Goal: Task Accomplishment & Management: Manage account settings

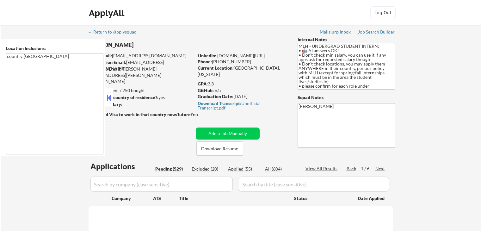
click at [107, 96] on button at bounding box center [108, 97] width 7 height 9
select select ""pending""
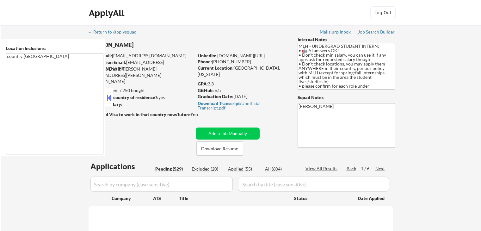
select select ""pending""
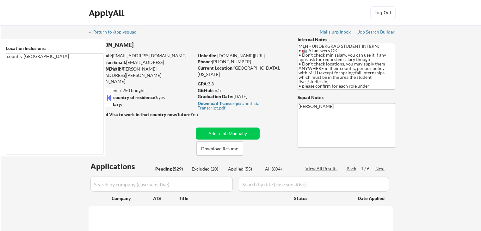
select select ""pending""
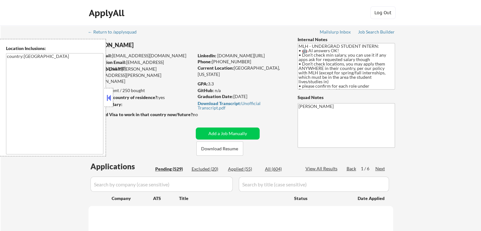
select select ""pending""
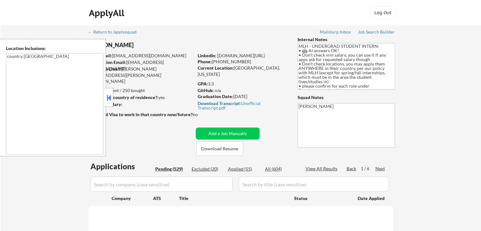
select select ""pending""
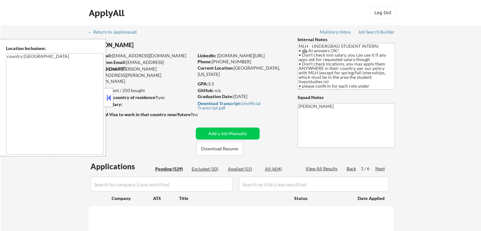
select select ""pending""
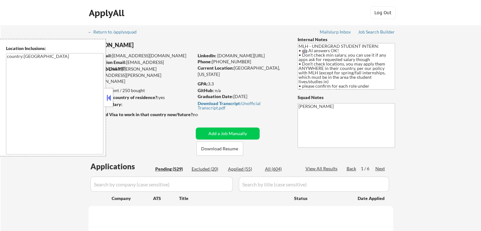
select select ""pending""
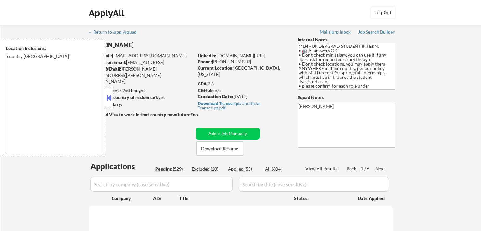
select select ""pending""
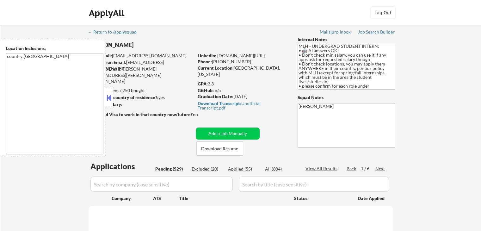
select select ""pending""
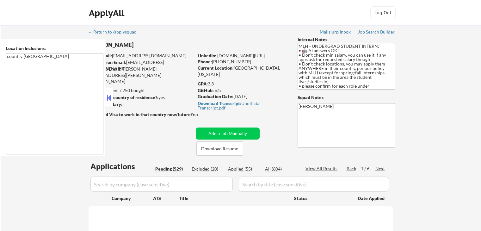
select select ""pending""
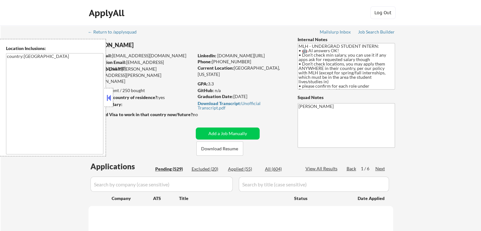
select select ""pending""
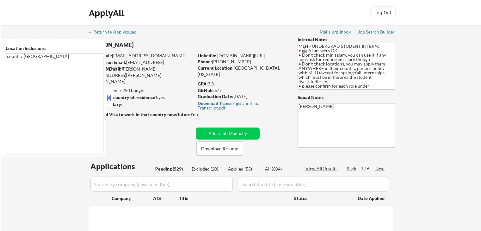
select select ""pending""
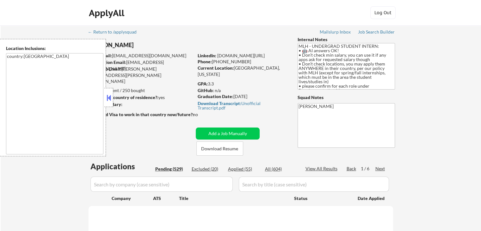
select select ""pending""
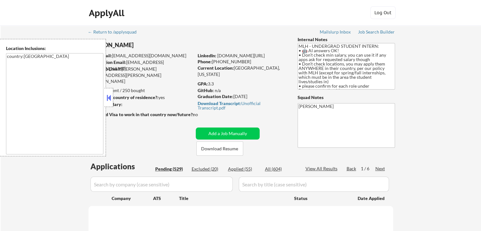
select select ""pending""
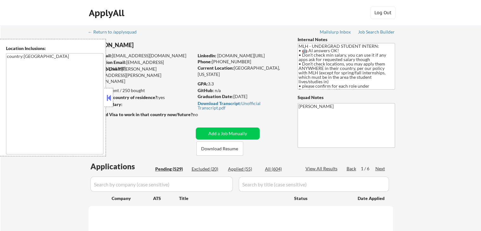
select select ""pending""
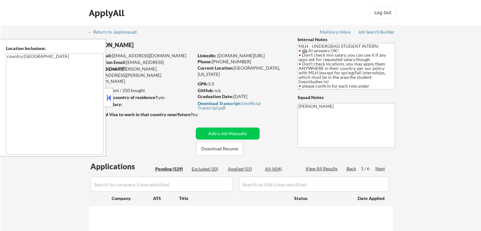
select select ""pending""
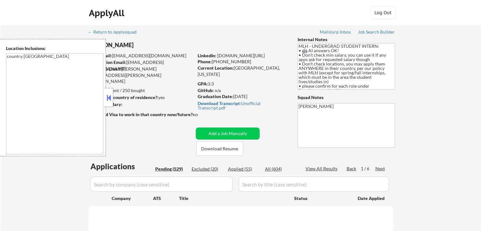
select select ""pending""
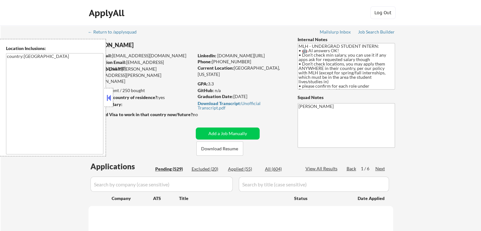
select select ""pending""
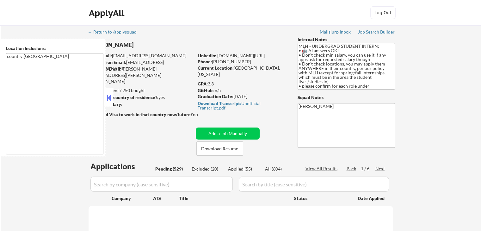
select select ""pending""
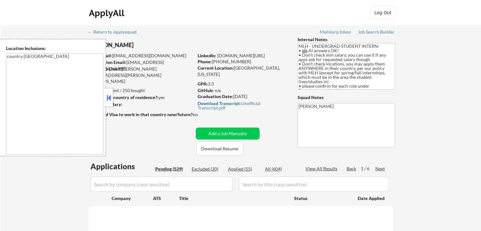
select select ""pending""
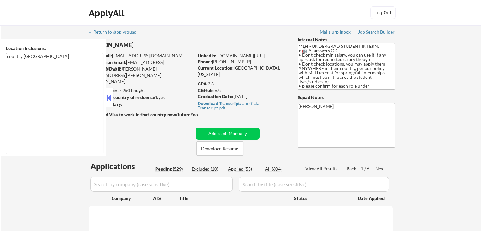
select select ""pending""
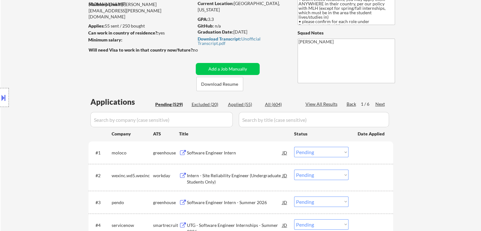
scroll to position [127, 0]
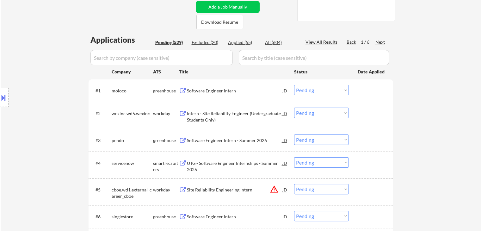
click at [210, 91] on div "Software Engineer Intern" at bounding box center [235, 91] width 96 height 6
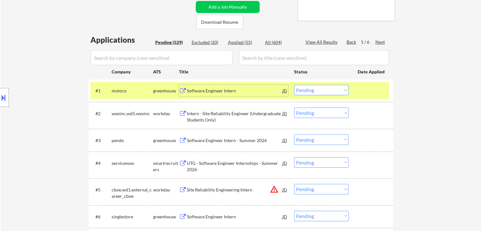
click at [236, 43] on div "Applied (55)" at bounding box center [244, 42] width 32 height 6
select select ""applied""
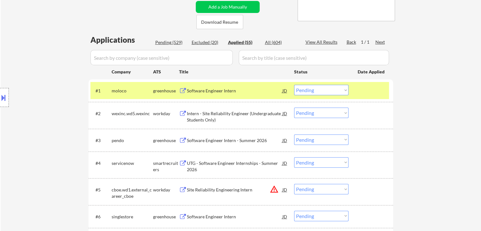
select select ""applied""
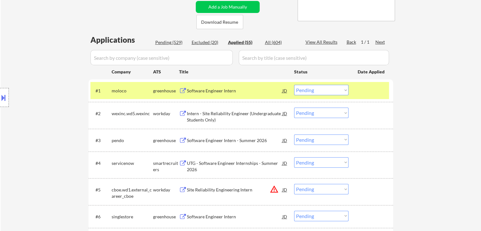
select select ""applied""
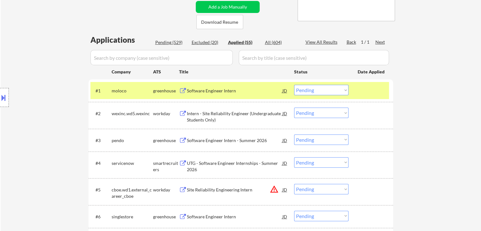
select select ""applied""
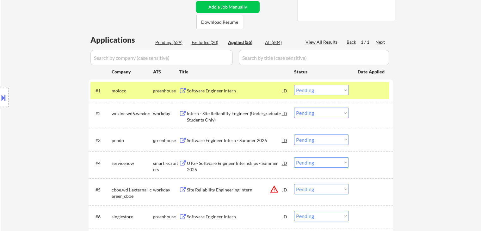
select select ""applied""
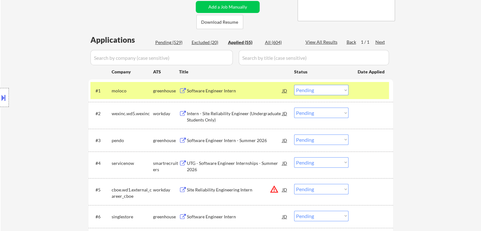
select select ""applied""
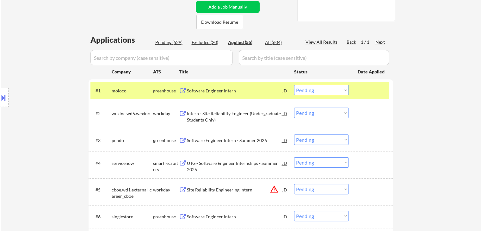
select select ""applied""
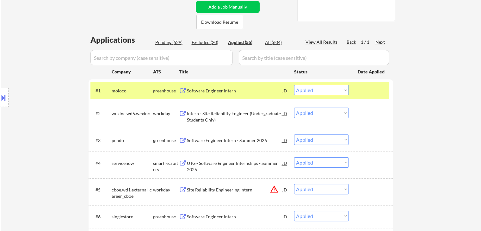
select select ""applied""
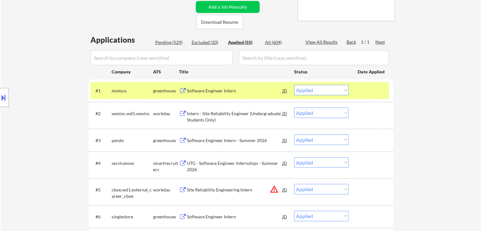
select select ""applied""
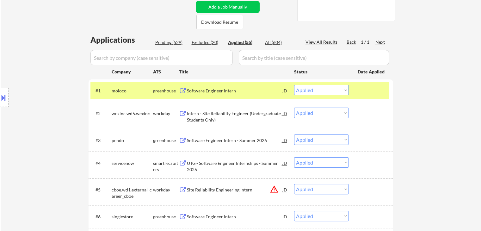
select select ""applied""
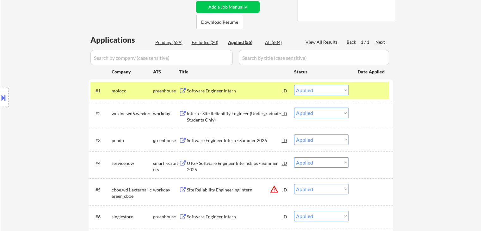
select select ""applied""
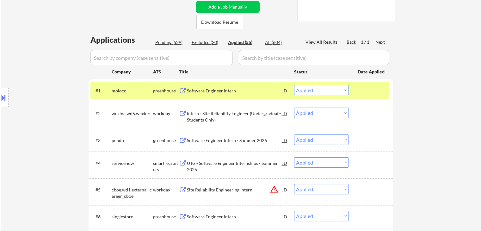
select select ""applied""
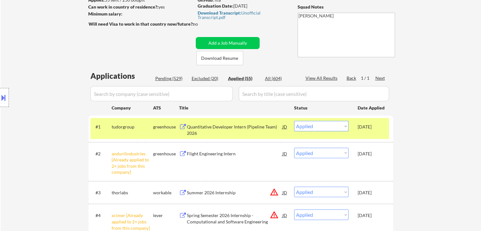
scroll to position [63, 0]
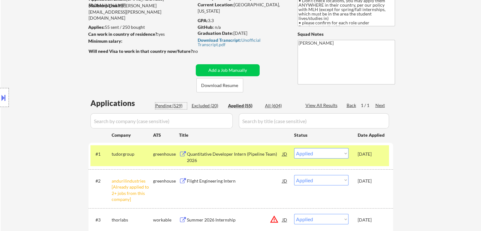
click at [165, 106] on div "Pending (529)" at bounding box center [171, 106] width 32 height 6
select select ""pending""
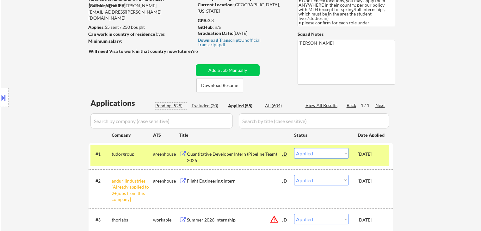
select select ""pending""
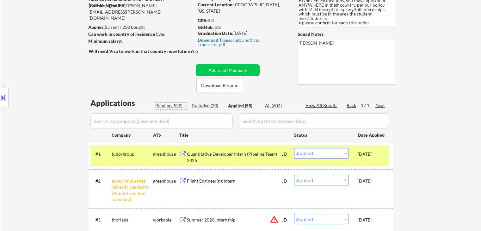
select select ""pending""
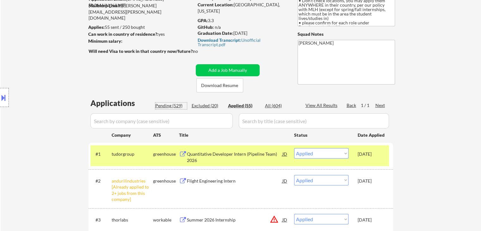
select select ""pending""
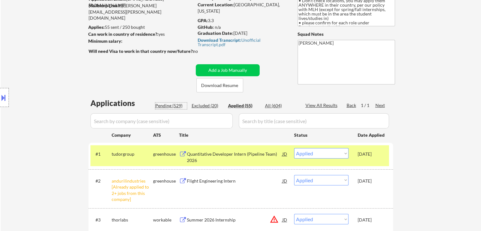
select select ""pending""
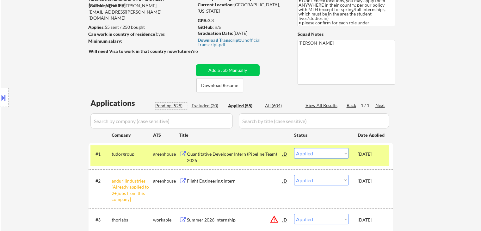
select select ""pending""
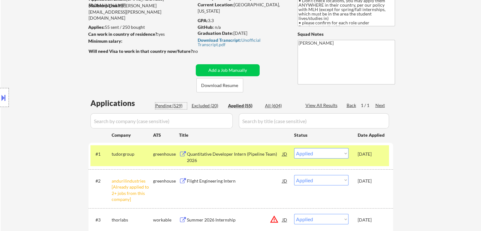
select select ""pending""
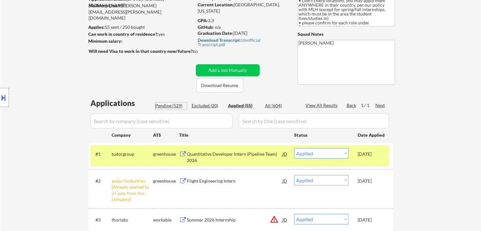
select select ""pending""
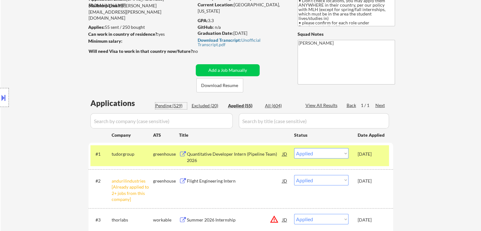
select select ""pending""
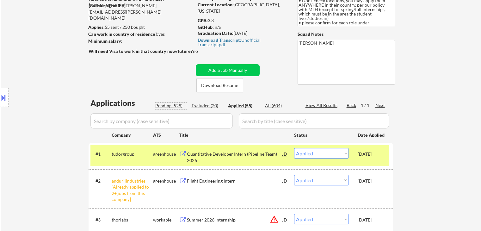
select select ""pending""
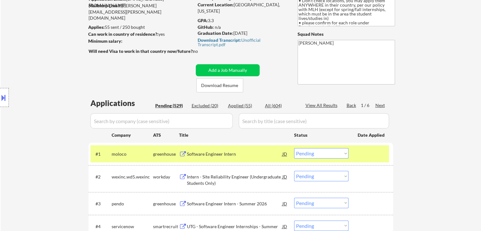
click at [0, 97] on button at bounding box center [3, 97] width 7 height 10
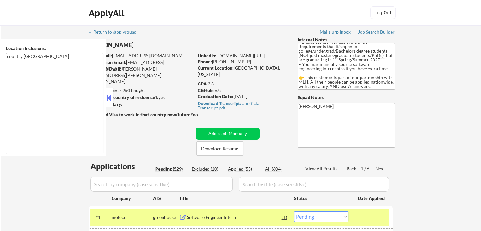
scroll to position [53, 0]
click at [318, 87] on textarea "MLH - UNDERGRAD STUDENT INTERN: • 🤖 AI answers OK! • Don’t check min salary, yo…" at bounding box center [346, 66] width 97 height 47
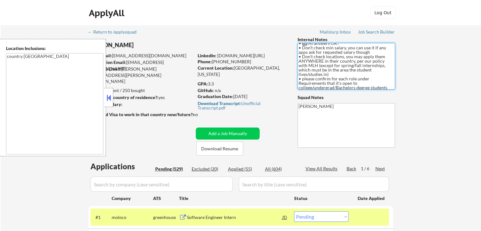
scroll to position [0, 0]
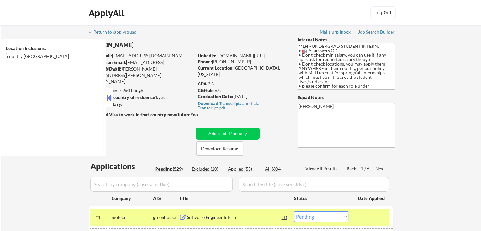
click at [106, 100] on button at bounding box center [108, 97] width 7 height 9
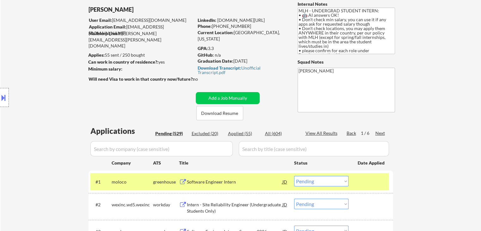
scroll to position [95, 0]
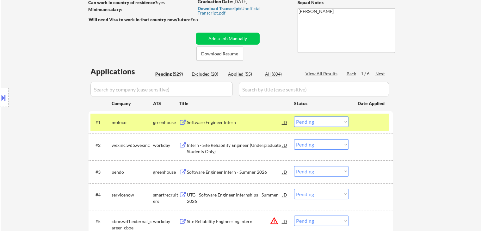
drag, startPoint x: 314, startPoint y: 120, endPoint x: 313, endPoint y: 125, distance: 5.2
click at [314, 120] on select "Choose an option... Pending Applied Excluded (Questions) Excluded (Expired) Exc…" at bounding box center [321, 121] width 54 height 10
click at [294, 116] on select "Choose an option... Pending Applied Excluded (Questions) Excluded (Expired) Exc…" at bounding box center [321, 121] width 54 height 10
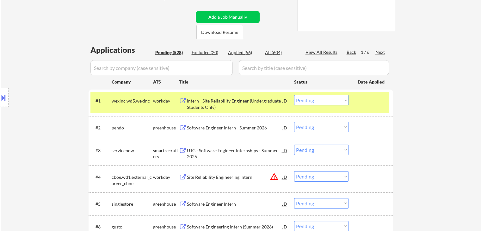
scroll to position [127, 0]
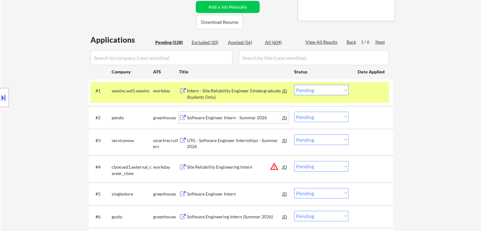
click at [224, 119] on div "Software Engineer Intern - Summer 2026" at bounding box center [235, 118] width 96 height 6
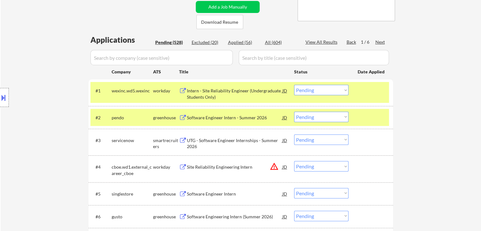
click at [303, 114] on select "Choose an option... Pending Applied Excluded (Questions) Excluded (Expired) Exc…" at bounding box center [321, 117] width 54 height 10
click at [294, 112] on select "Choose an option... Pending Applied Excluded (Questions) Excluded (Expired) Exc…" at bounding box center [321, 117] width 54 height 10
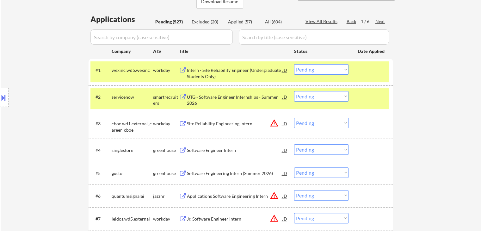
scroll to position [158, 0]
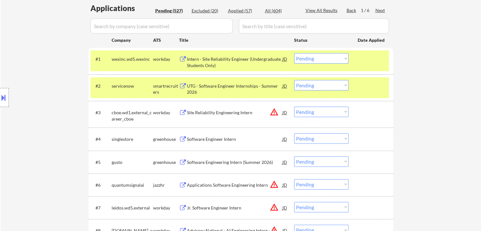
click at [220, 86] on div "UTG - Software Engineer Internships - Summer 2026" at bounding box center [235, 89] width 96 height 12
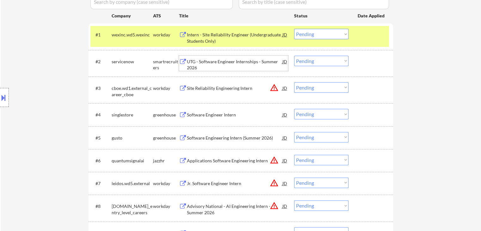
scroll to position [222, 0]
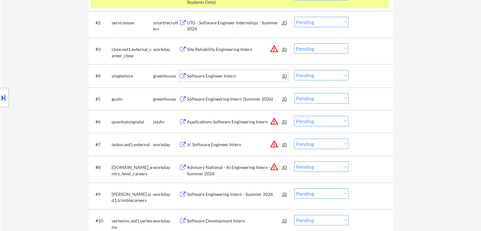
click at [206, 76] on div "Software Engineer Intern" at bounding box center [235, 76] width 96 height 6
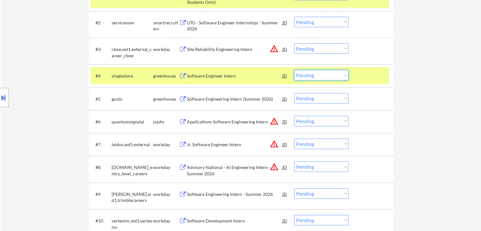
click at [312, 76] on select "Choose an option... Pending Applied Excluded (Questions) Excluded (Expired) Exc…" at bounding box center [321, 75] width 54 height 10
click at [294, 70] on select "Choose an option... Pending Applied Excluded (Questions) Excluded (Expired) Exc…" at bounding box center [321, 75] width 54 height 10
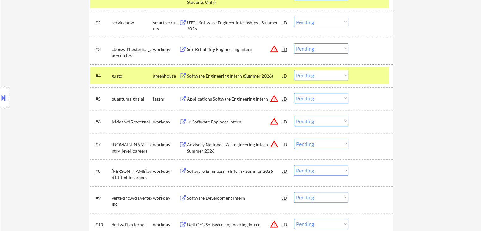
click at [212, 76] on div "Software Engineering Intern (Summer 2026)" at bounding box center [235, 76] width 96 height 6
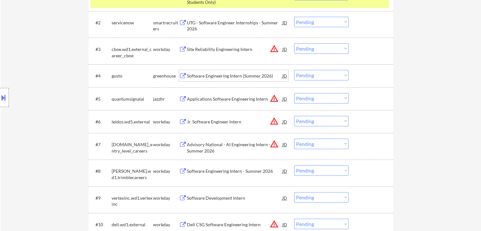
click at [215, 99] on div "Applications Software Engineering Intern" at bounding box center [235, 99] width 96 height 6
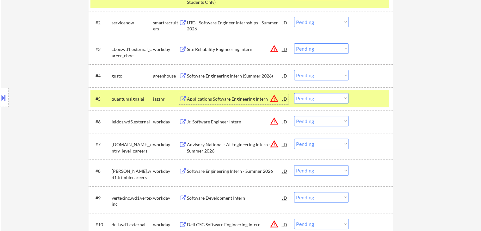
click at [321, 97] on select "Choose an option... Pending Applied Excluded (Questions) Excluded (Expired) Exc…" at bounding box center [321, 98] width 54 height 10
click at [294, 93] on select "Choose an option... Pending Applied Excluded (Questions) Excluded (Expired) Exc…" at bounding box center [321, 98] width 54 height 10
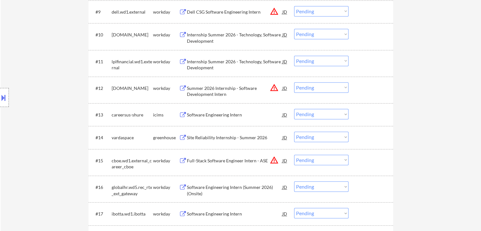
scroll to position [443, 0]
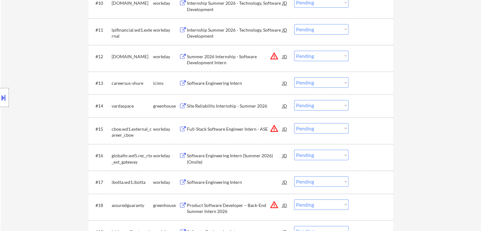
click at [229, 105] on div "Site Reliability Internship - Summer 2026" at bounding box center [235, 106] width 96 height 6
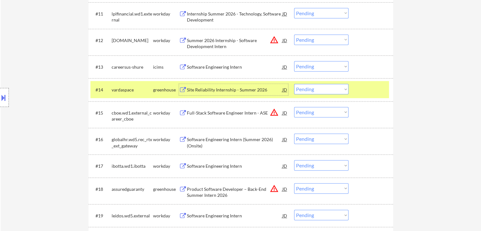
scroll to position [475, 0]
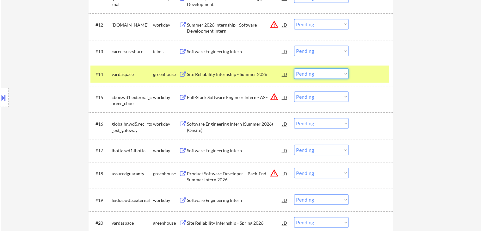
click at [311, 72] on select "Choose an option... Pending Applied Excluded (Questions) Excluded (Expired) Exc…" at bounding box center [321, 73] width 54 height 10
click at [294, 68] on select "Choose an option... Pending Applied Excluded (Questions) Excluded (Expired) Exc…" at bounding box center [321, 73] width 54 height 10
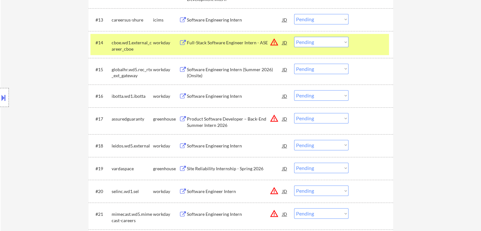
scroll to position [538, 0]
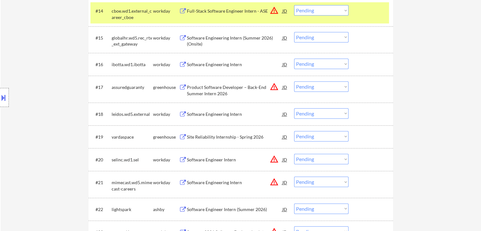
click at [220, 87] on div "Product Software Developer – Back-End Summer Intern 2026" at bounding box center [235, 90] width 96 height 12
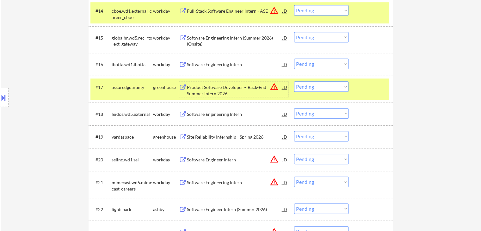
click at [378, 90] on div at bounding box center [372, 86] width 28 height 11
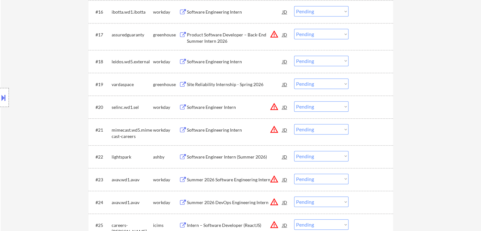
scroll to position [601, 0]
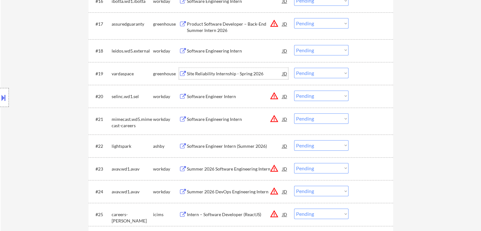
click at [226, 72] on div "Site Reliability Internship - Spring 2026" at bounding box center [235, 74] width 96 height 6
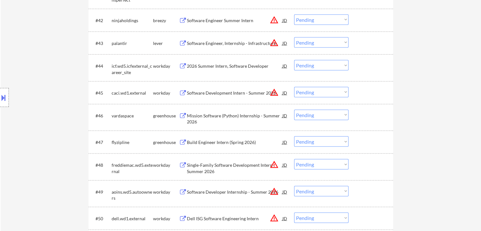
scroll to position [559, 0]
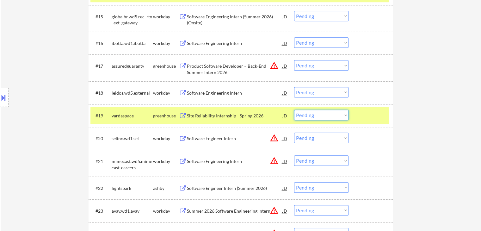
drag, startPoint x: 321, startPoint y: 116, endPoint x: 319, endPoint y: 119, distance: 3.3
click at [321, 116] on select "Choose an option... Pending Applied Excluded (Questions) Excluded (Expired) Exc…" at bounding box center [321, 115] width 54 height 10
click at [294, 110] on select "Choose an option... Pending Applied Excluded (Questions) Excluded (Expired) Exc…" at bounding box center [321, 115] width 54 height 10
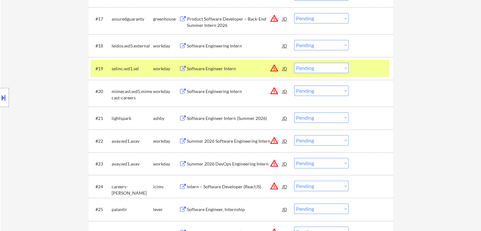
scroll to position [623, 0]
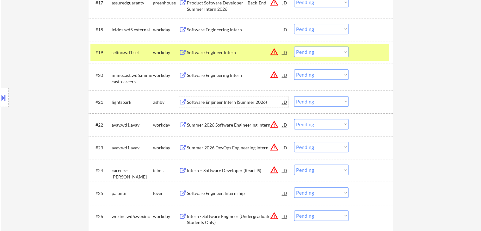
click at [217, 101] on div "Software Engineer Intern (Summer 2026)" at bounding box center [235, 102] width 96 height 6
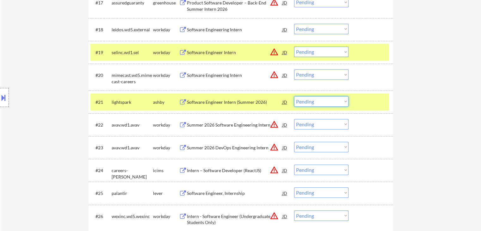
drag, startPoint x: 329, startPoint y: 101, endPoint x: 325, endPoint y: 103, distance: 4.7
click at [329, 101] on select "Choose an option... Pending Applied Excluded (Questions) Excluded (Expired) Exc…" at bounding box center [321, 101] width 54 height 10
click at [294, 96] on select "Choose an option... Pending Applied Excluded (Questions) Excluded (Expired) Exc…" at bounding box center [321, 101] width 54 height 10
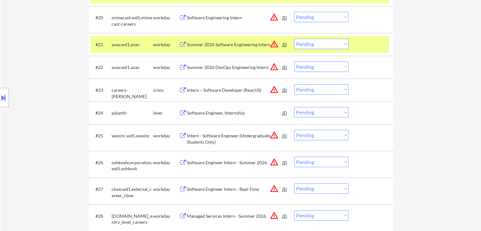
scroll to position [686, 0]
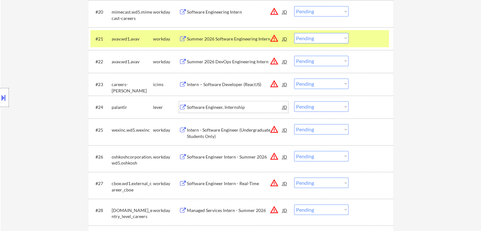
click at [224, 108] on div "Software Engineer, Internship" at bounding box center [235, 107] width 96 height 6
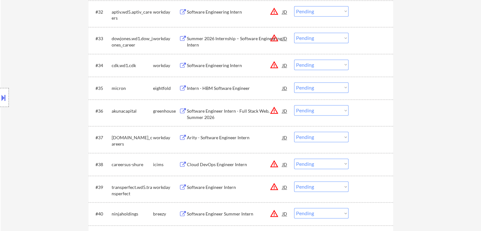
scroll to position [1002, 0]
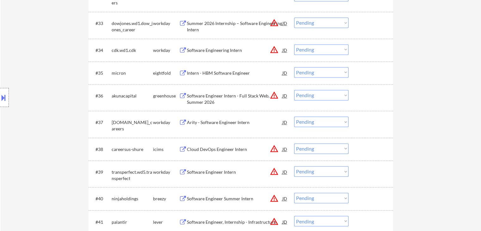
click at [218, 95] on div "Software Engineer Intern - Full Stack Web, Summer 2026" at bounding box center [235, 99] width 96 height 12
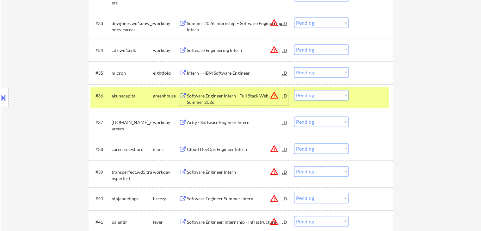
click at [274, 96] on button "warning_amber" at bounding box center [274, 95] width 9 height 9
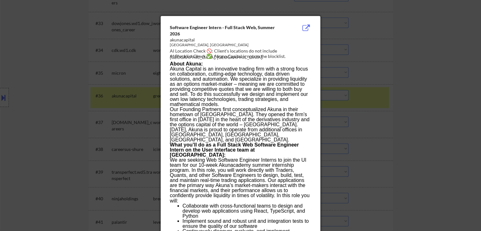
click at [48, 96] on div at bounding box center [240, 115] width 481 height 231
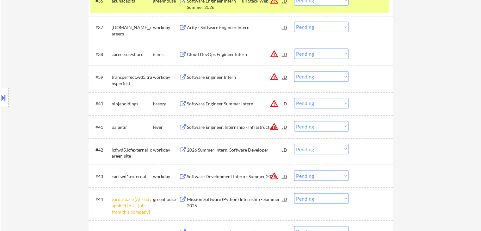
scroll to position [1129, 0]
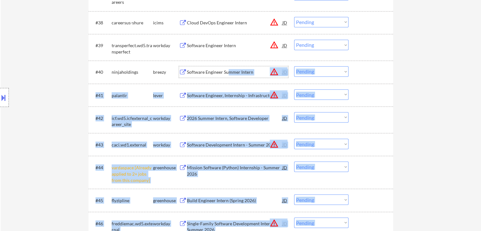
click at [230, 71] on div "Software Engineer Summer Intern" at bounding box center [235, 72] width 96 height 6
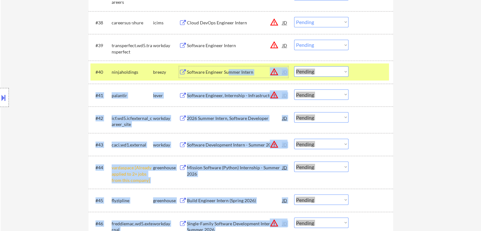
click at [29, 123] on div "Location Inclusions: country:[GEOGRAPHIC_DATA]" at bounding box center [56, 97] width 113 height 117
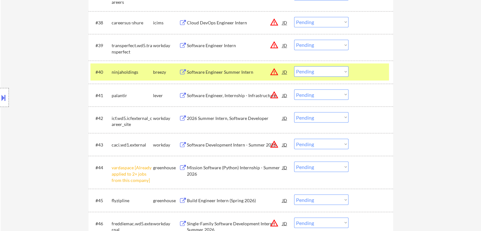
click at [220, 94] on div "Software Engineer, Internship - Infrastructure" at bounding box center [235, 95] width 96 height 6
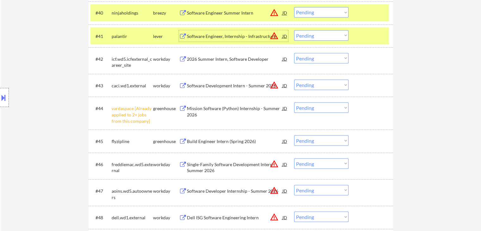
scroll to position [1192, 0]
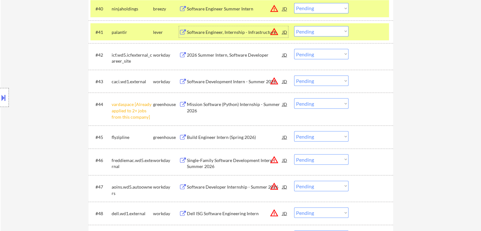
click at [310, 101] on select "Choose an option... Pending Applied Excluded (Questions) Excluded (Expired) Exc…" at bounding box center [321, 103] width 54 height 10
click at [294, 98] on select "Choose an option... Pending Applied Excluded (Questions) Excluded (Expired) Exc…" at bounding box center [321, 103] width 54 height 10
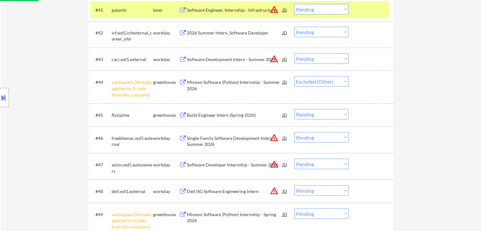
scroll to position [1224, 0]
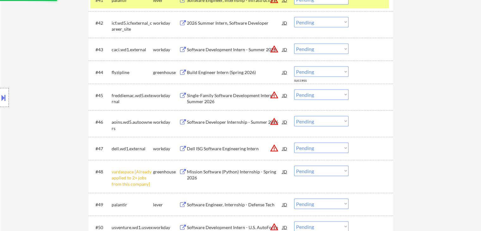
click at [242, 72] on div "Build Engineer Intern (Spring 2026)" at bounding box center [235, 72] width 96 height 6
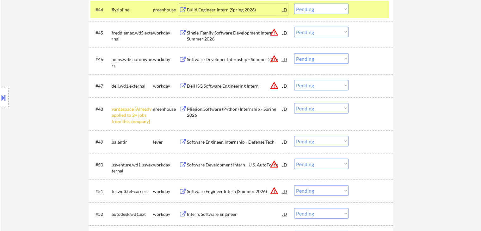
scroll to position [1287, 0]
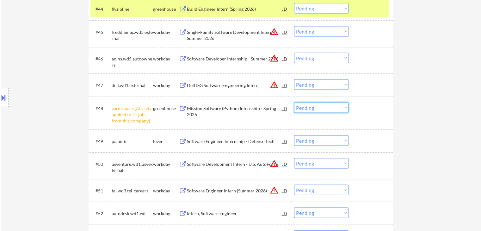
click at [308, 110] on select "Choose an option... Pending Applied Excluded (Questions) Excluded (Expired) Exc…" at bounding box center [321, 108] width 54 height 10
click at [294, 103] on select "Choose an option... Pending Applied Excluded (Questions) Excluded (Expired) Exc…" at bounding box center [321, 108] width 54 height 10
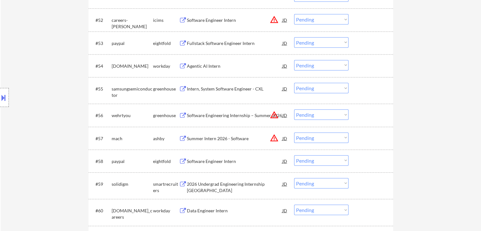
scroll to position [1509, 0]
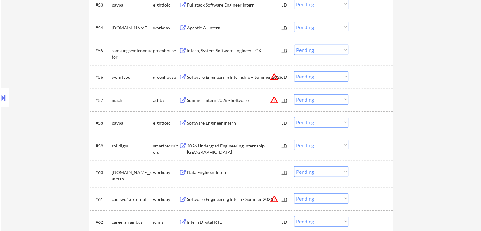
click at [249, 47] on div "Intern, System Software Engineer - CXL" at bounding box center [235, 50] width 96 height 11
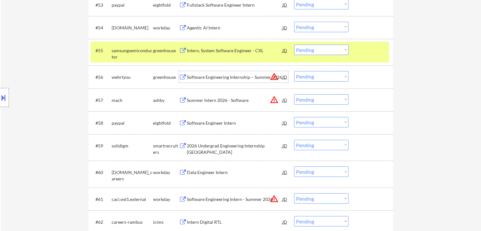
click at [222, 76] on div "Software Engineering Internship – Summer 2026" at bounding box center [235, 77] width 96 height 6
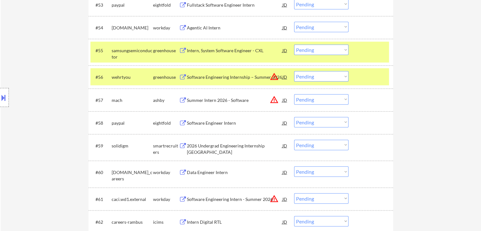
click at [201, 99] on div "Summer Intern 2026 - Software" at bounding box center [235, 100] width 96 height 6
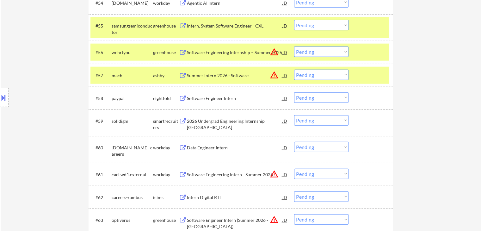
scroll to position [1540, 0]
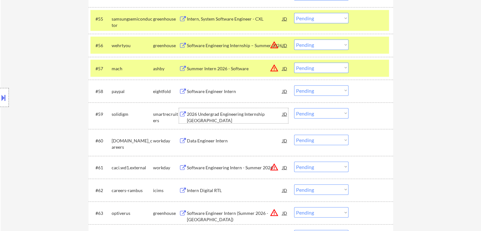
click at [208, 114] on div "2026 Undergrad Engineering Internship [GEOGRAPHIC_DATA]" at bounding box center [235, 117] width 96 height 12
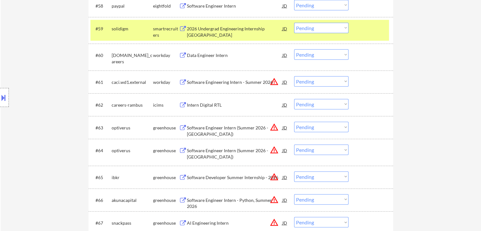
scroll to position [1635, 0]
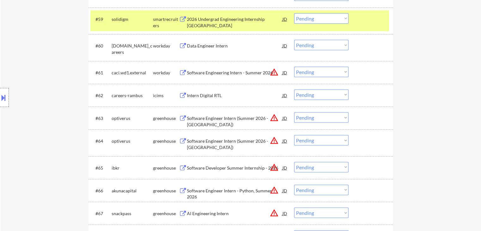
click at [217, 119] on div "Software Engineer Intern (Summer 2026 - [GEOGRAPHIC_DATA])" at bounding box center [235, 121] width 96 height 12
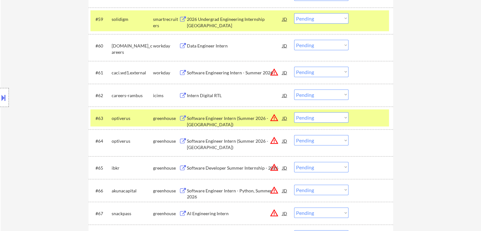
click at [214, 141] on div "Software Engineer Intern (Summer 2026 - [GEOGRAPHIC_DATA])" at bounding box center [235, 144] width 96 height 12
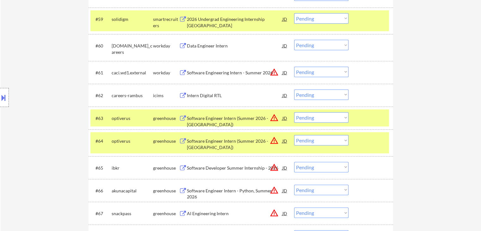
click at [232, 169] on div "Software Developer Summer Internship - 2026" at bounding box center [235, 168] width 96 height 6
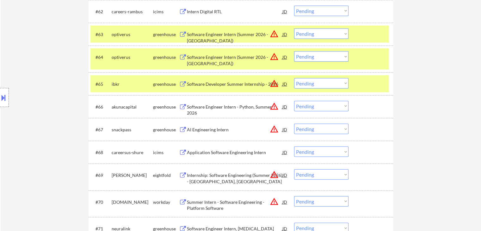
scroll to position [1730, 0]
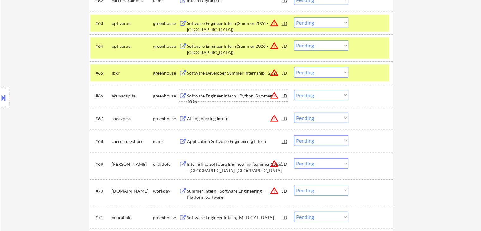
click at [234, 95] on div "Software Engineer Intern - Python, Summer 2026" at bounding box center [235, 99] width 96 height 12
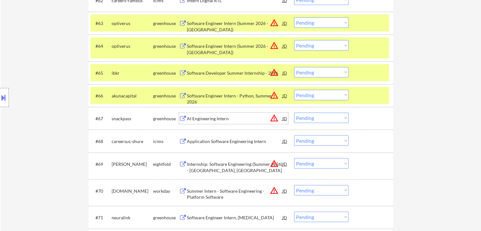
click at [207, 119] on div "AI Engineering Intern" at bounding box center [235, 119] width 96 height 6
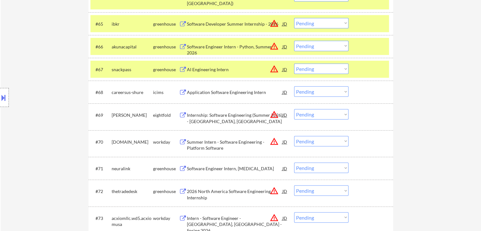
scroll to position [1825, 0]
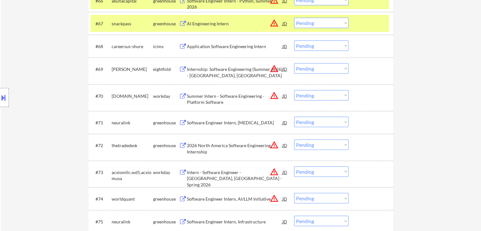
click at [220, 125] on div "Software Engineer Intern, [MEDICAL_DATA]" at bounding box center [235, 123] width 96 height 6
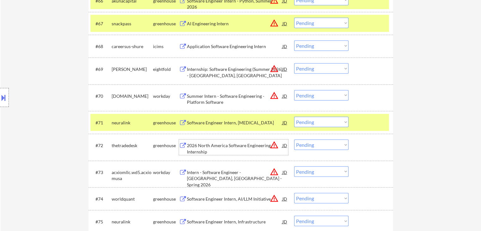
click at [226, 146] on div "2026 North America Software Engineering Internship" at bounding box center [235, 148] width 96 height 12
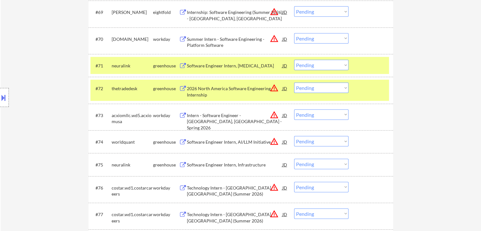
scroll to position [1889, 0]
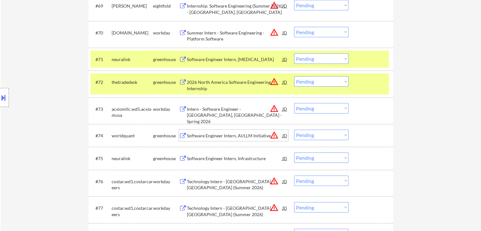
click at [217, 135] on div "Software Engineer Intern, AI/LLM Initiative" at bounding box center [235, 136] width 96 height 6
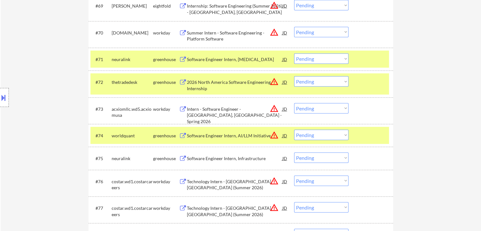
click at [214, 160] on div "Software Engineer Intern, Infrastructure" at bounding box center [235, 158] width 96 height 6
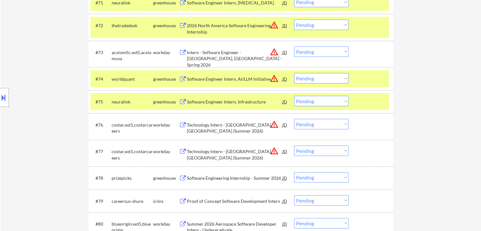
scroll to position [1983, 0]
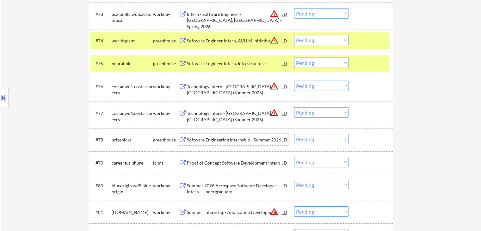
click at [219, 140] on div "Software Engineering Internship - Summer 2026" at bounding box center [235, 140] width 96 height 6
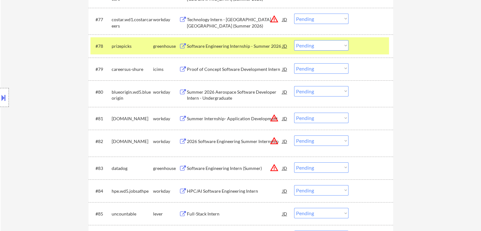
scroll to position [2078, 0]
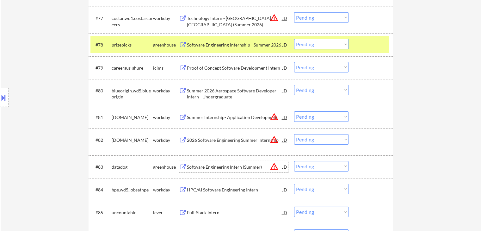
click at [220, 166] on div "Software Engineering Intern (Summer)" at bounding box center [235, 167] width 96 height 6
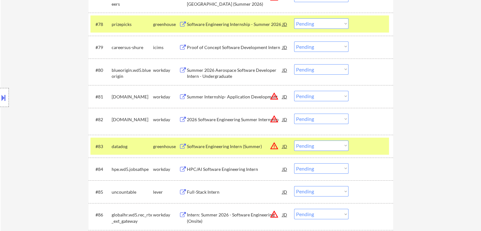
scroll to position [2110, 0]
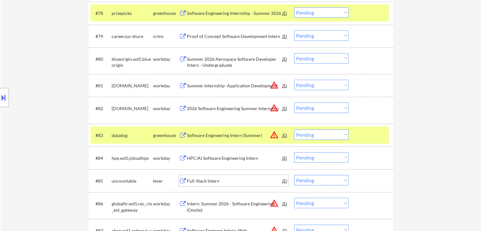
click at [203, 180] on div "Full-Stack Intern" at bounding box center [235, 181] width 96 height 6
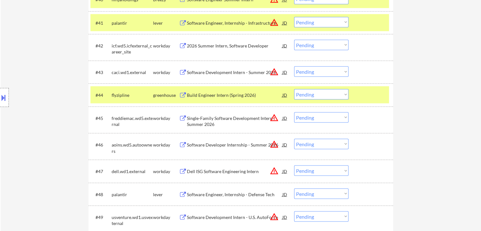
scroll to position [1213, 0]
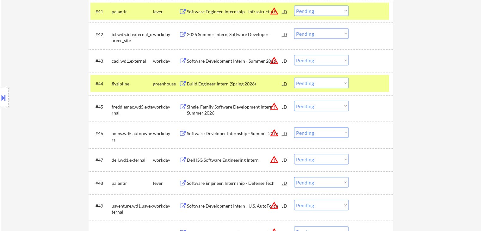
click at [314, 85] on select "Choose an option... Pending Applied Excluded (Questions) Excluded (Expired) Exc…" at bounding box center [321, 83] width 54 height 10
click at [294, 78] on select "Choose an option... Pending Applied Excluded (Questions) Excluded (Expired) Exc…" at bounding box center [321, 83] width 54 height 10
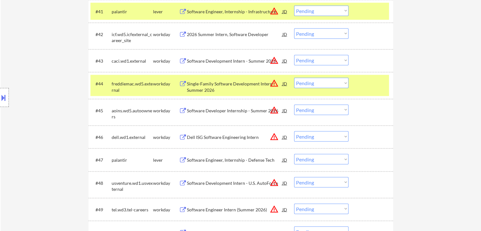
click at [0, 98] on button at bounding box center [3, 97] width 7 height 10
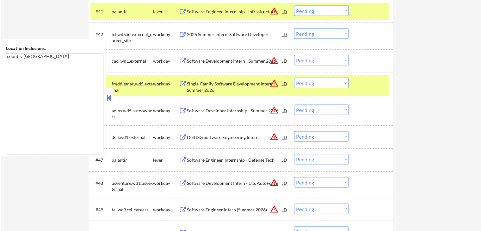
scroll to position [1424, 0]
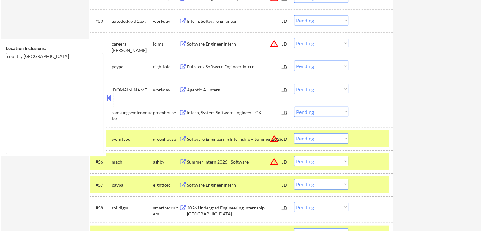
click at [109, 99] on button at bounding box center [108, 97] width 7 height 9
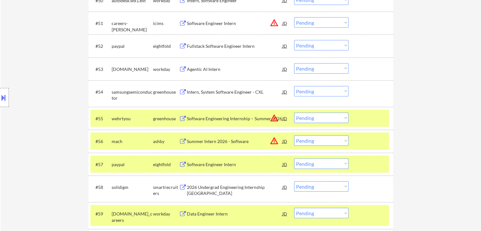
scroll to position [1456, 0]
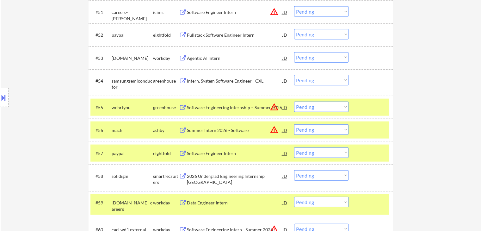
click at [317, 77] on select "Choose an option... Pending Applied Excluded (Questions) Excluded (Expired) Exc…" at bounding box center [321, 80] width 54 height 10
click at [294, 75] on select "Choose an option... Pending Applied Excluded (Questions) Excluded (Expired) Exc…" at bounding box center [321, 80] width 54 height 10
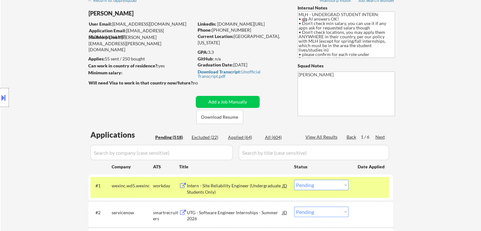
scroll to position [1421, 0]
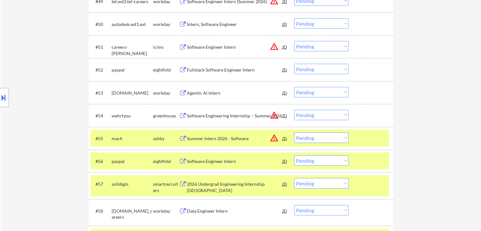
click at [212, 113] on div "Software Engineering Internship – Summer 2026" at bounding box center [235, 116] width 96 height 6
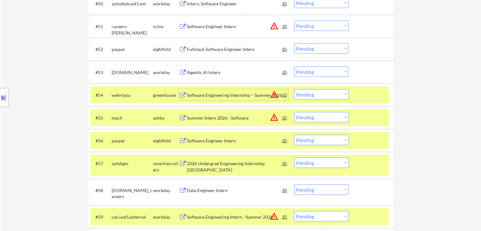
scroll to position [1452, 0]
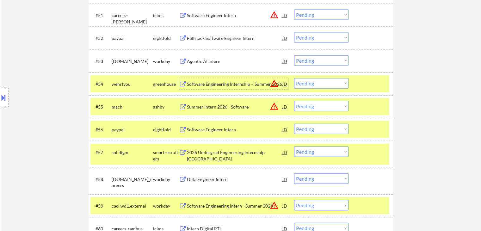
click at [310, 84] on select "Choose an option... Pending Applied Excluded (Questions) Excluded (Expired) Exc…" at bounding box center [321, 83] width 54 height 10
click at [294, 78] on select "Choose an option... Pending Applied Excluded (Questions) Excluded (Expired) Exc…" at bounding box center [321, 83] width 54 height 10
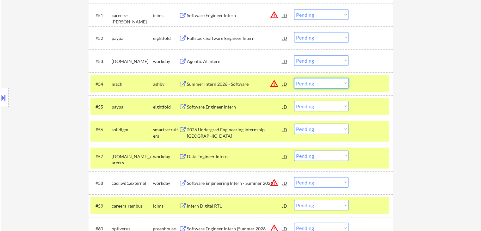
click at [313, 83] on select "Choose an option... Pending Applied Excluded (Questions) Excluded (Expired) Exc…" at bounding box center [321, 83] width 54 height 10
click at [294, 78] on select "Choose an option... Pending Applied Excluded (Questions) Excluded (Expired) Exc…" at bounding box center [321, 83] width 54 height 10
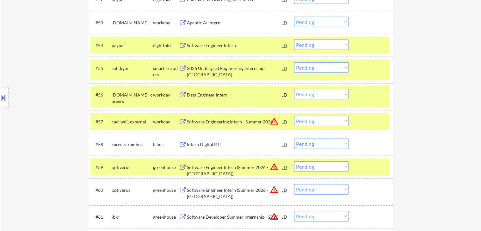
scroll to position [1547, 0]
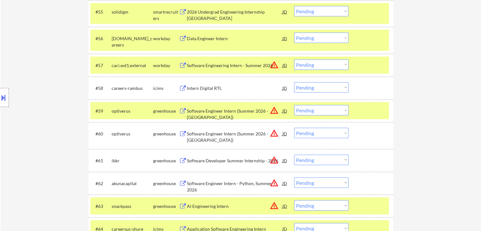
click at [310, 110] on select "Choose an option... Pending Applied Excluded (Questions) Excluded (Expired) Exc…" at bounding box center [321, 110] width 54 height 10
click at [294, 105] on select "Choose an option... Pending Applied Excluded (Questions) Excluded (Expired) Exc…" at bounding box center [321, 110] width 54 height 10
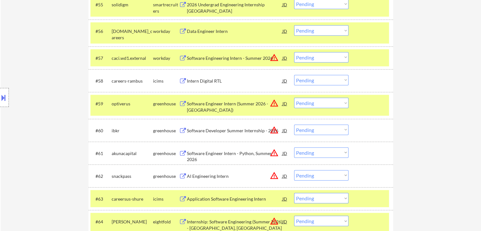
scroll to position [1575, 0]
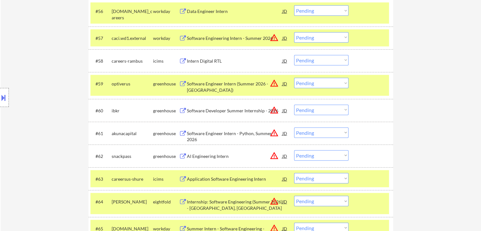
click at [314, 80] on select "Choose an option... Pending Applied Excluded (Questions) Excluded (Expired) Exc…" at bounding box center [321, 83] width 54 height 10
click at [294, 78] on select "Choose an option... Pending Applied Excluded (Questions) Excluded (Expired) Exc…" at bounding box center [321, 83] width 54 height 10
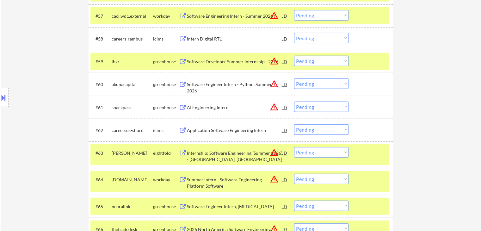
scroll to position [1606, 0]
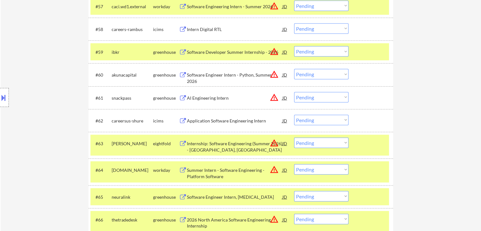
drag, startPoint x: 315, startPoint y: 97, endPoint x: 312, endPoint y: 101, distance: 4.9
click at [315, 97] on select "Choose an option... Pending Applied Excluded (Questions) Excluded (Expired) Exc…" at bounding box center [321, 97] width 54 height 10
click at [294, 92] on select "Choose an option... Pending Applied Excluded (Questions) Excluded (Expired) Exc…" at bounding box center [321, 97] width 54 height 10
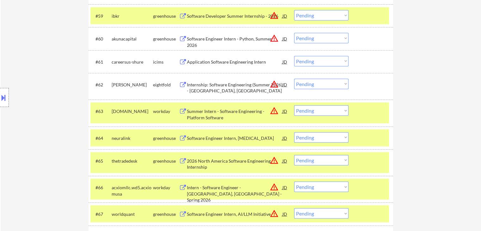
scroll to position [1670, 0]
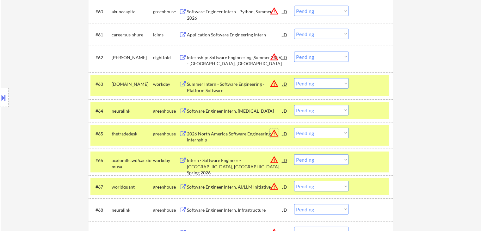
click at [272, 132] on button "warning_amber" at bounding box center [274, 133] width 9 height 9
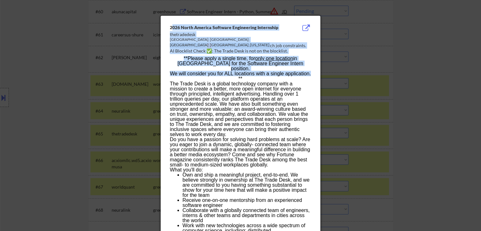
drag, startPoint x: 174, startPoint y: 32, endPoint x: 240, endPoint y: 75, distance: 78.7
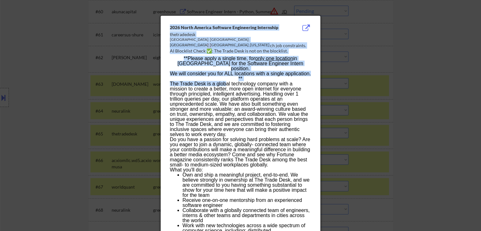
drag, startPoint x: 169, startPoint y: 26, endPoint x: 226, endPoint y: 76, distance: 76.5
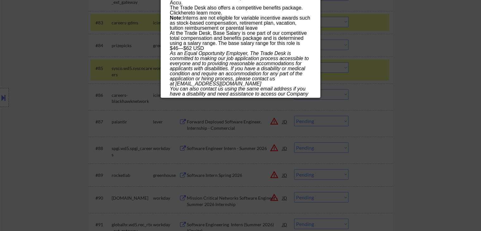
scroll to position [2239, 0]
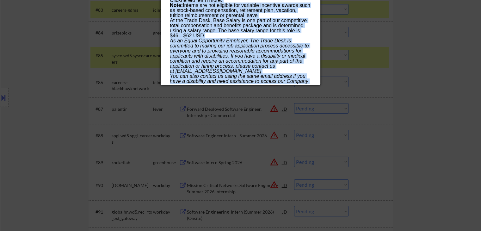
click at [290, 89] on p "When contacting us, please provide your contact information and specify the nat…" at bounding box center [240, 94] width 141 height 10
copy div "0533 Lorem Ipsumdo Sitametc Adipiscinge Seddoeiusm temporincidi Utlabore; Etdol…"
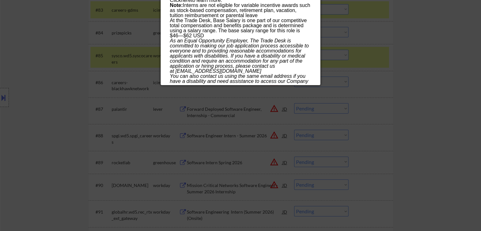
click at [66, 97] on div at bounding box center [240, 115] width 481 height 231
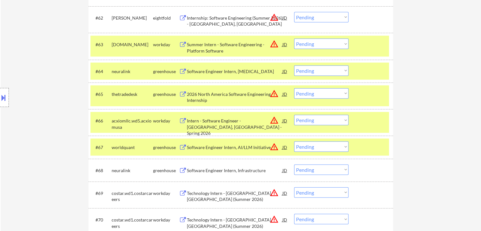
scroll to position [1719, 0]
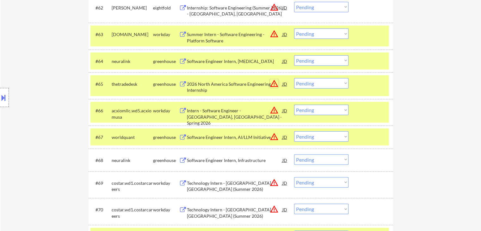
click at [272, 85] on button "warning_amber" at bounding box center [274, 83] width 9 height 9
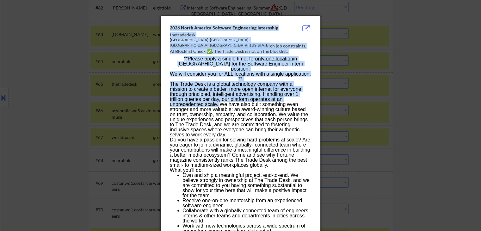
drag, startPoint x: 171, startPoint y: 25, endPoint x: 221, endPoint y: 98, distance: 88.4
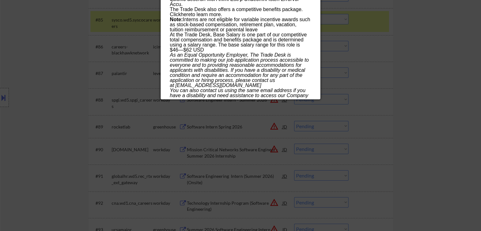
scroll to position [2321, 0]
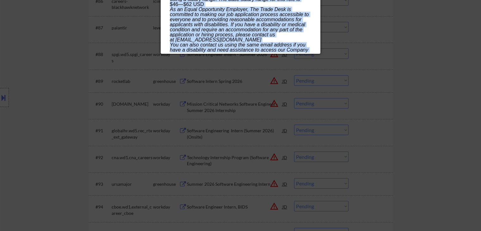
click at [282, 58] on p "When contacting us, please provide your contact information and specify the nat…" at bounding box center [240, 63] width 141 height 10
copy div "0533 Lorem Ipsumdo Sitametc Adipiscinge Seddoeiusm temporincidi Utlabore; Etdol…"
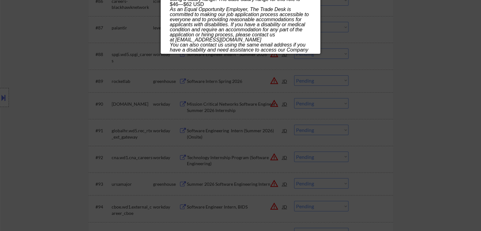
click at [42, 76] on div at bounding box center [240, 115] width 481 height 231
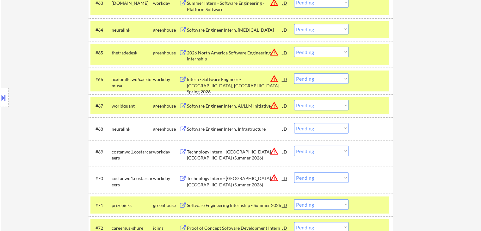
scroll to position [1751, 0]
click at [315, 53] on select "Choose an option... Pending Applied Excluded (Questions) Excluded (Expired) Exc…" at bounding box center [321, 52] width 54 height 10
click at [294, 47] on select "Choose an option... Pending Applied Excluded (Questions) Excluded (Expired) Exc…" at bounding box center [321, 52] width 54 height 10
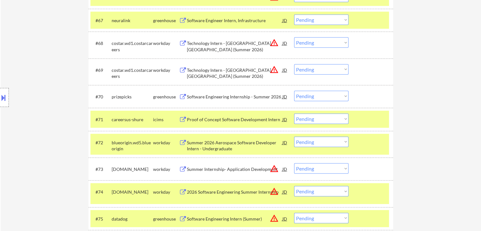
scroll to position [1877, 0]
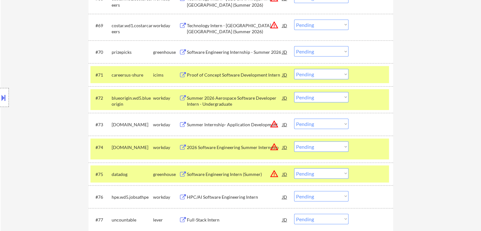
click at [311, 53] on select "Choose an option... Pending Applied Excluded (Questions) Excluded (Expired) Exc…" at bounding box center [321, 51] width 54 height 10
drag, startPoint x: 317, startPoint y: 51, endPoint x: 313, endPoint y: 55, distance: 5.2
click at [317, 51] on select "Choose an option... Pending Applied Excluded (Questions) Excluded (Expired) Exc…" at bounding box center [321, 51] width 54 height 10
click at [294, 46] on select "Choose an option... Pending Applied Excluded (Questions) Excluded (Expired) Exc…" at bounding box center [321, 51] width 54 height 10
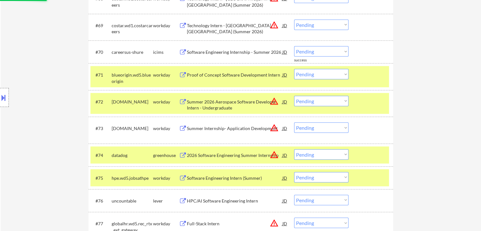
scroll to position [2115, 0]
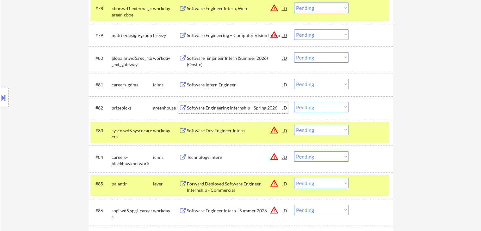
click at [233, 108] on div "Software Engineering Internship - Spring 2026" at bounding box center [235, 108] width 96 height 6
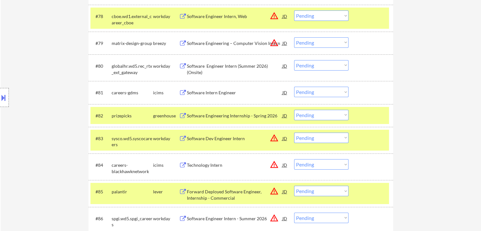
scroll to position [2139, 0]
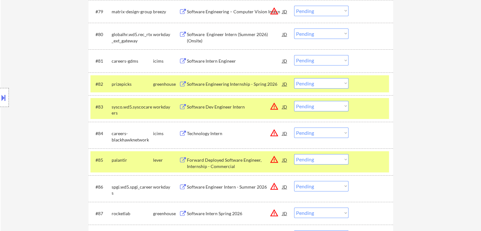
click at [314, 83] on select "Choose an option... Pending Applied Excluded (Questions) Excluded (Expired) Exc…" at bounding box center [321, 83] width 54 height 10
click at [294, 78] on select "Choose an option... Pending Applied Excluded (Questions) Excluded (Expired) Exc…" at bounding box center [321, 83] width 54 height 10
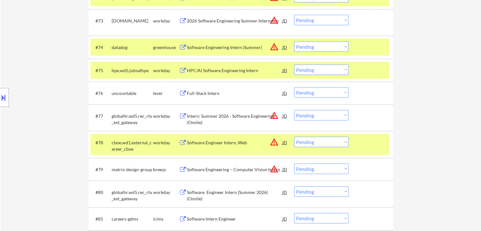
scroll to position [1990, 0]
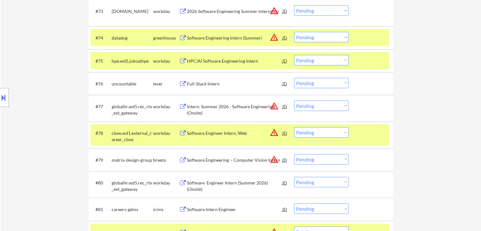
click at [306, 84] on select "Choose an option... Pending Applied Excluded (Questions) Excluded (Expired) Exc…" at bounding box center [321, 83] width 54 height 10
click at [294, 78] on select "Choose an option... Pending Applied Excluded (Questions) Excluded (Expired) Exc…" at bounding box center [321, 83] width 54 height 10
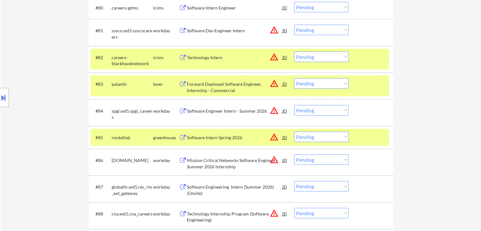
scroll to position [2180, 0]
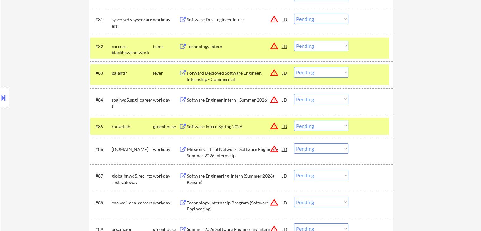
click at [239, 73] on div "Forward Deployed Software Engineer, Internship - Commercial" at bounding box center [235, 76] width 96 height 12
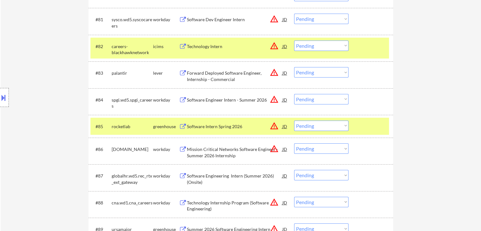
scroll to position [2212, 0]
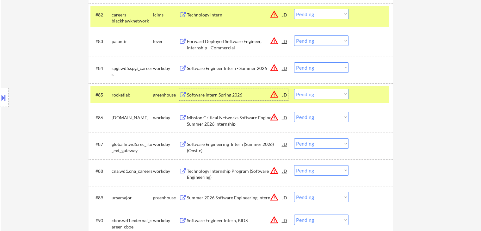
click at [227, 93] on div "Software Intern Spring 2026" at bounding box center [235, 95] width 96 height 6
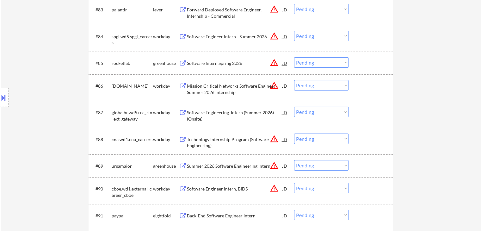
scroll to position [2275, 0]
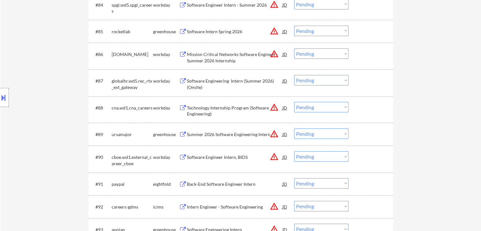
click at [242, 132] on div "Summer 2026 Software Engineering Intern" at bounding box center [235, 134] width 96 height 6
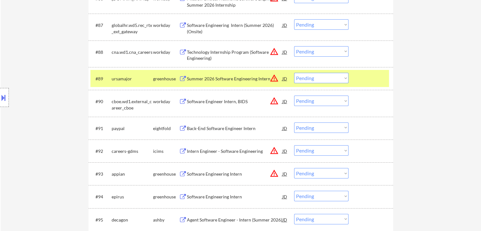
scroll to position [2370, 0]
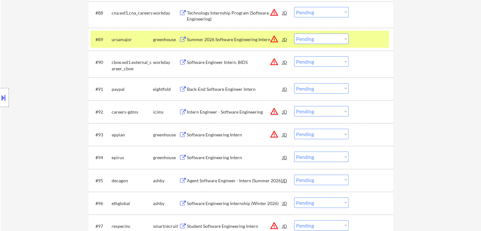
click at [222, 136] on div "Software Engineering Intern" at bounding box center [235, 135] width 96 height 6
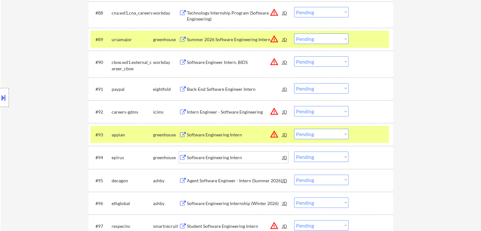
click at [212, 157] on div "Software Engineering Intern" at bounding box center [235, 157] width 96 height 6
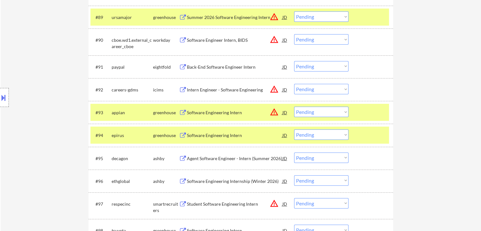
scroll to position [2402, 0]
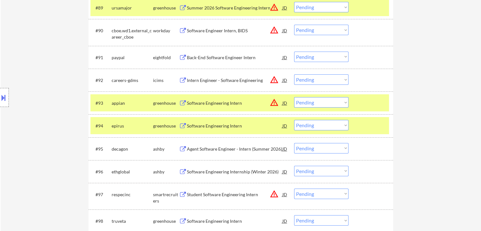
click at [232, 147] on div "Agent Software Engineer - Intern (Summer 2026)" at bounding box center [235, 149] width 96 height 6
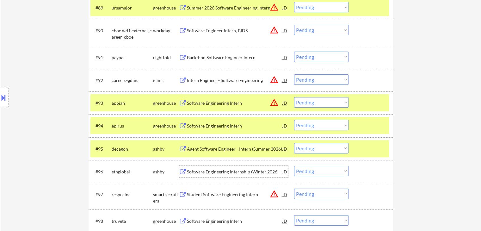
click at [211, 170] on div "Software Engineering Internship (Winter 2026)" at bounding box center [235, 172] width 96 height 6
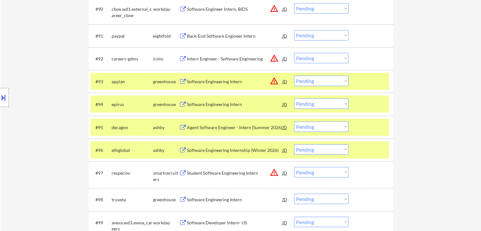
scroll to position [2433, 0]
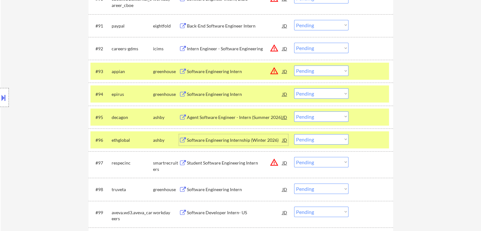
click at [322, 70] on select "Choose an option... Pending Applied Excluded (Questions) Excluded (Expired) Exc…" at bounding box center [321, 71] width 54 height 10
click at [294, 66] on select "Choose an option... Pending Applied Excluded (Questions) Excluded (Expired) Exc…" at bounding box center [321, 71] width 54 height 10
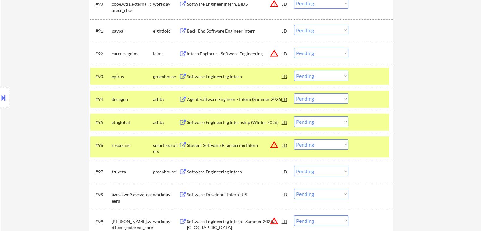
scroll to position [2444, 0]
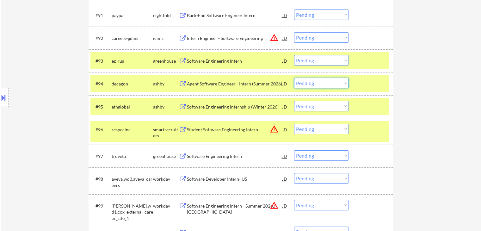
click at [309, 84] on select "Choose an option... Pending Applied Excluded (Questions) Excluded (Expired) Exc…" at bounding box center [321, 83] width 54 height 10
click at [294, 78] on select "Choose an option... Pending Applied Excluded (Questions) Excluded (Expired) Exc…" at bounding box center [321, 83] width 54 height 10
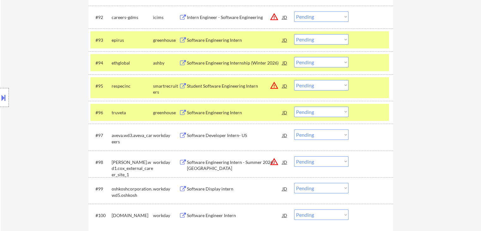
scroll to position [2475, 0]
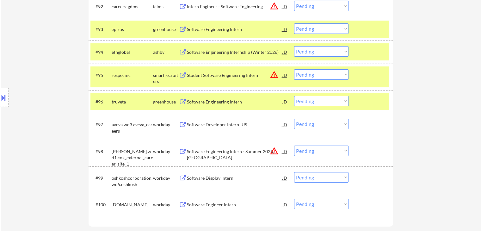
click at [209, 103] on div "Software Engineering Intern" at bounding box center [235, 102] width 96 height 6
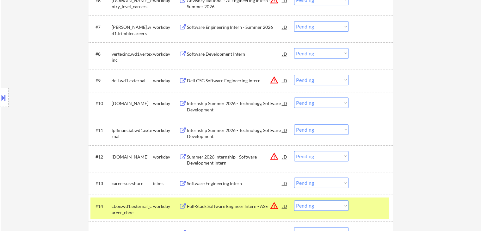
scroll to position [0, 0]
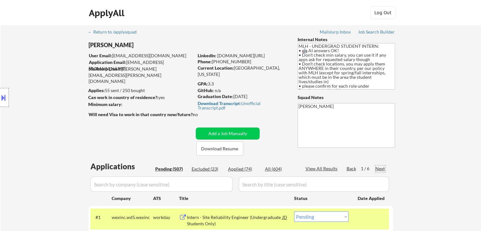
click at [380, 169] on div "Next" at bounding box center [381, 169] width 10 height 6
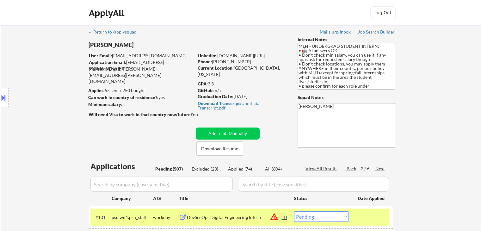
click at [378, 168] on div "Next" at bounding box center [381, 169] width 10 height 6
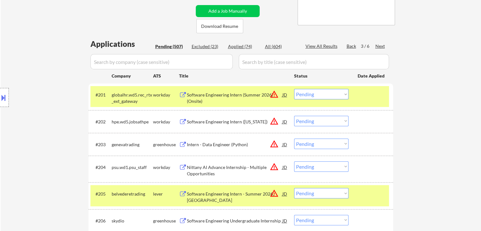
scroll to position [158, 0]
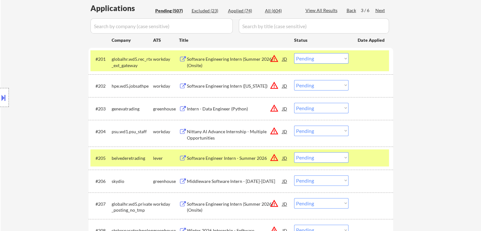
click at [205, 106] on div "Intern - Data Engineer (Python)" at bounding box center [235, 109] width 96 height 6
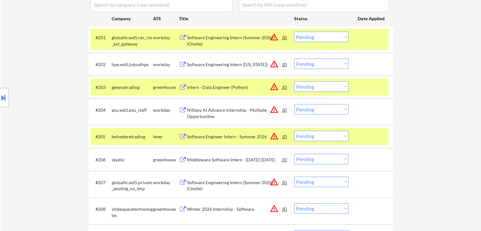
scroll to position [190, 0]
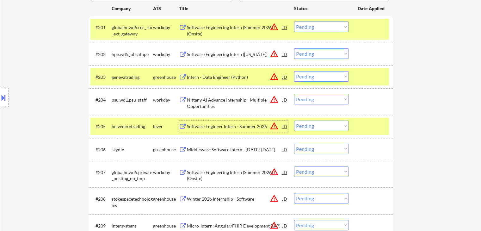
click at [203, 124] on div "Software Engineer Intern - Summer 2026" at bounding box center [235, 126] width 96 height 6
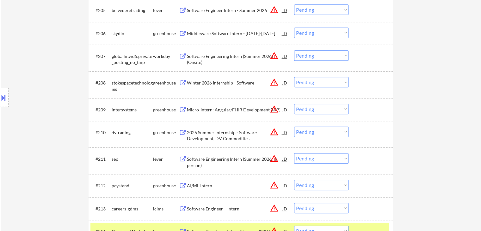
scroll to position [316, 0]
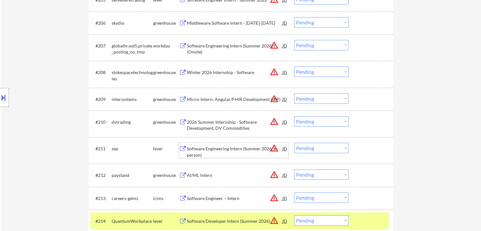
click at [214, 150] on div "Software Engineering Intern (Summer 2026, In person)" at bounding box center [235, 152] width 96 height 12
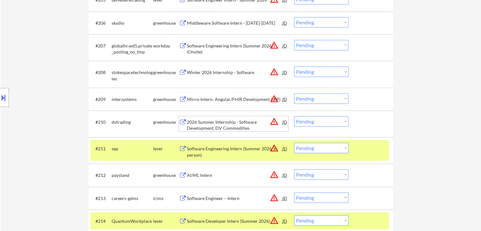
click at [229, 123] on div "2026 Summer Internship - Software Development, DV Commodities" at bounding box center [235, 125] width 96 height 12
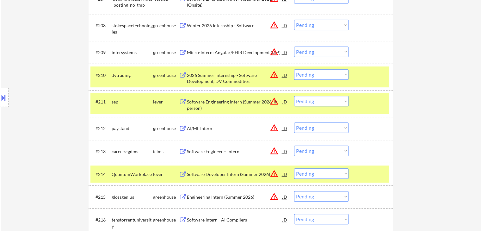
scroll to position [380, 0]
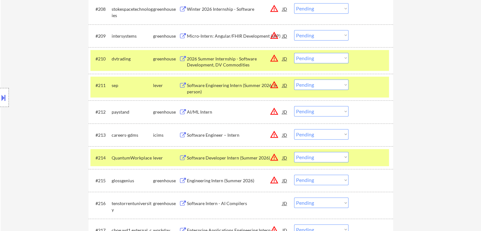
click at [232, 85] on div "Software Engineering Intern (Summer 2026, In person)" at bounding box center [235, 88] width 96 height 12
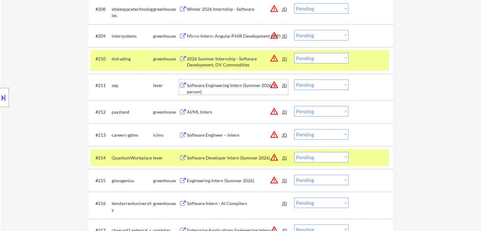
click at [304, 85] on select "Choose an option... Pending Applied Excluded (Questions) Excluded (Expired) Exc…" at bounding box center [321, 84] width 54 height 10
click at [294, 79] on select "Choose an option... Pending Applied Excluded (Questions) Excluded (Expired) Exc…" at bounding box center [321, 84] width 54 height 10
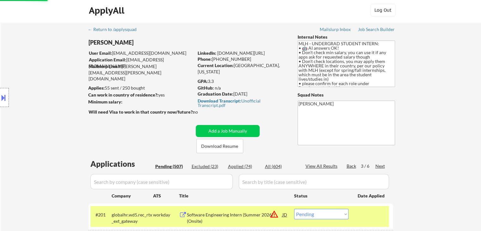
scroll to position [0, 0]
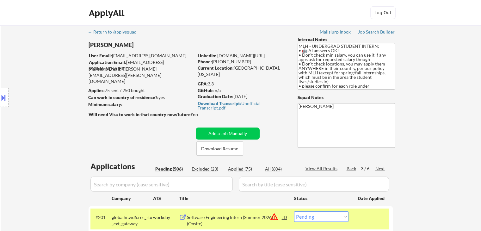
click at [56, 124] on div "Location Inclusions: country:[GEOGRAPHIC_DATA]" at bounding box center [56, 97] width 113 height 117
